Goal: Task Accomplishment & Management: Manage account settings

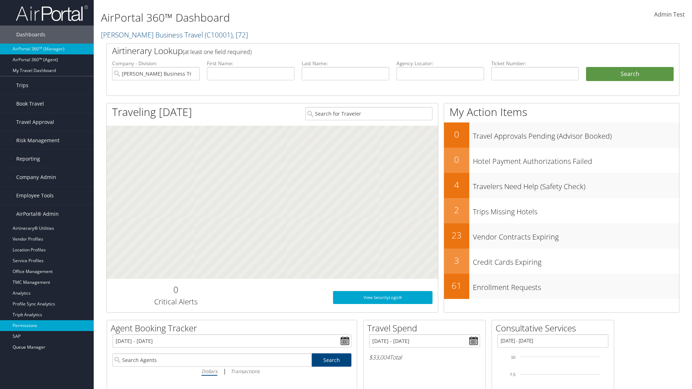
click at [47, 326] on link "Permissions" at bounding box center [47, 325] width 94 height 11
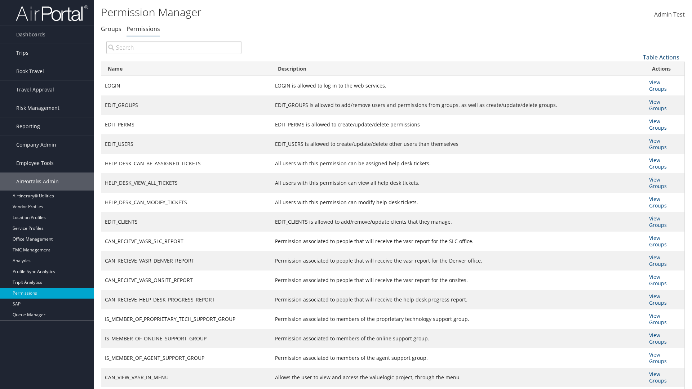
click at [661, 57] on link "Table Actions" at bounding box center [661, 57] width 36 height 8
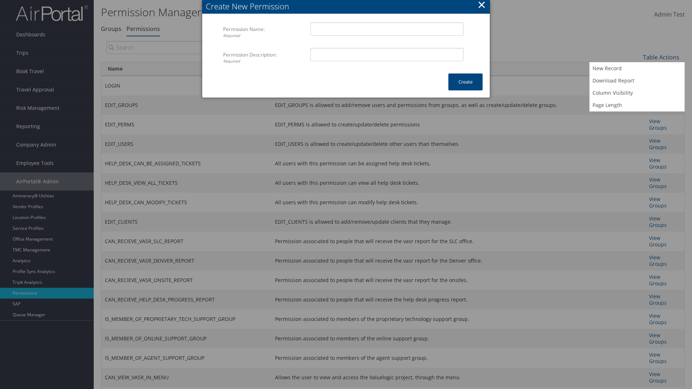
click at [482, 6] on button "×" at bounding box center [482, 4] width 8 height 14
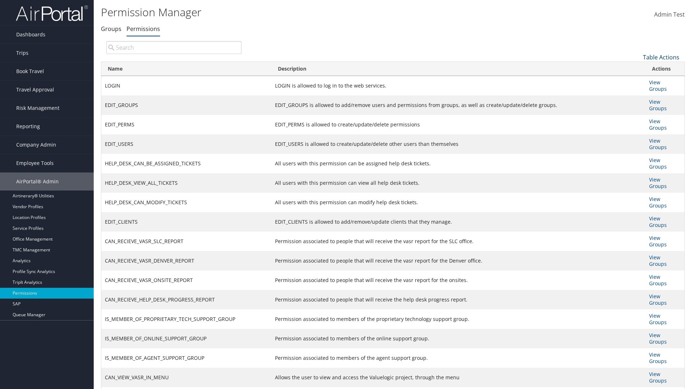
click at [661, 57] on link "Table Actions" at bounding box center [661, 57] width 36 height 8
click at [637, 93] on link "Column Visibility" at bounding box center [637, 93] width 95 height 12
click at [637, 69] on link "Name" at bounding box center [637, 69] width 95 height 12
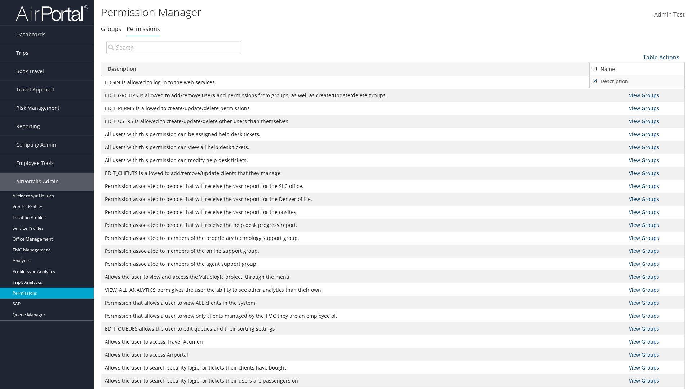
click at [637, 81] on link "Description" at bounding box center [637, 81] width 95 height 12
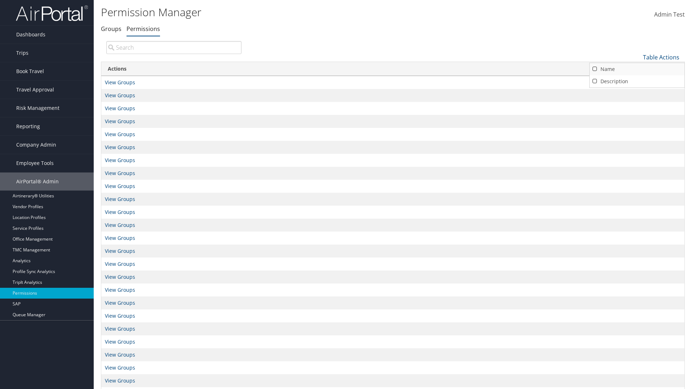
click at [637, 69] on link "Name" at bounding box center [637, 69] width 95 height 12
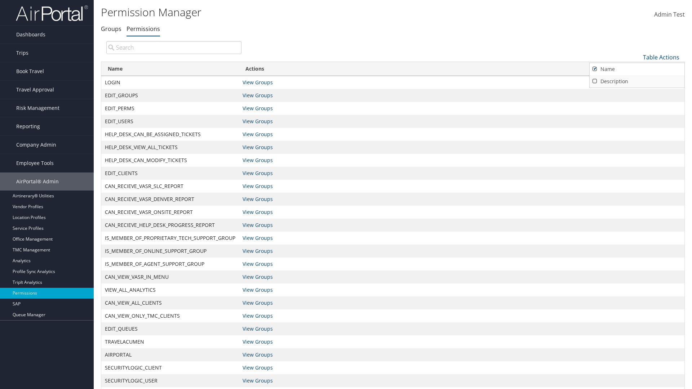
click at [637, 81] on link "Description" at bounding box center [637, 81] width 95 height 12
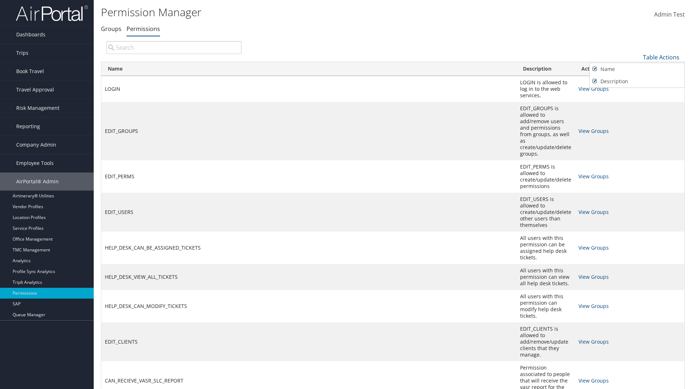
click at [346, 195] on div at bounding box center [346, 194] width 692 height 389
click at [661, 57] on link "Table Actions" at bounding box center [661, 57] width 36 height 8
click at [637, 105] on link "Page Length" at bounding box center [637, 105] width 95 height 12
click at [637, 81] on link "25" at bounding box center [637, 81] width 95 height 12
click at [661, 57] on link "Table Actions" at bounding box center [661, 57] width 36 height 8
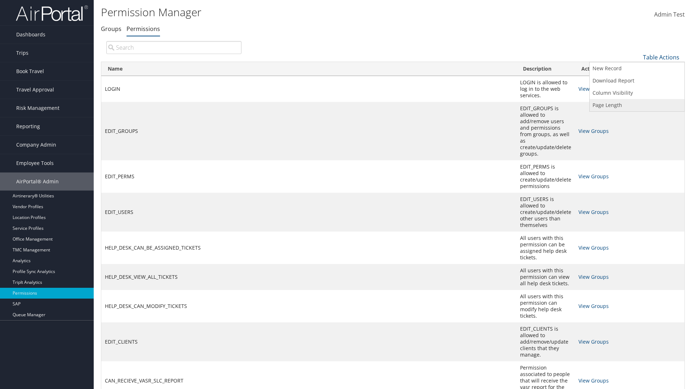
click at [637, 105] on link "Page Length" at bounding box center [637, 105] width 95 height 12
